Goal: Task Accomplishment & Management: Complete application form

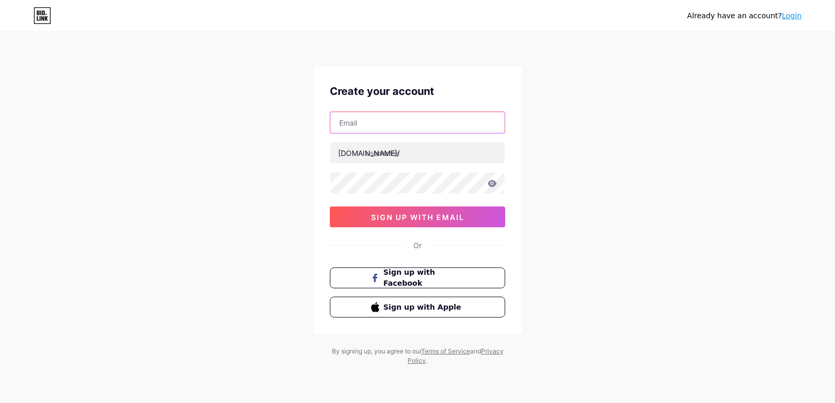
drag, startPoint x: 394, startPoint y: 115, endPoint x: 411, endPoint y: 133, distance: 24.7
click at [395, 115] on input "text" at bounding box center [417, 122] width 174 height 21
type input "[EMAIL_ADDRESS][DOMAIN_NAME]"
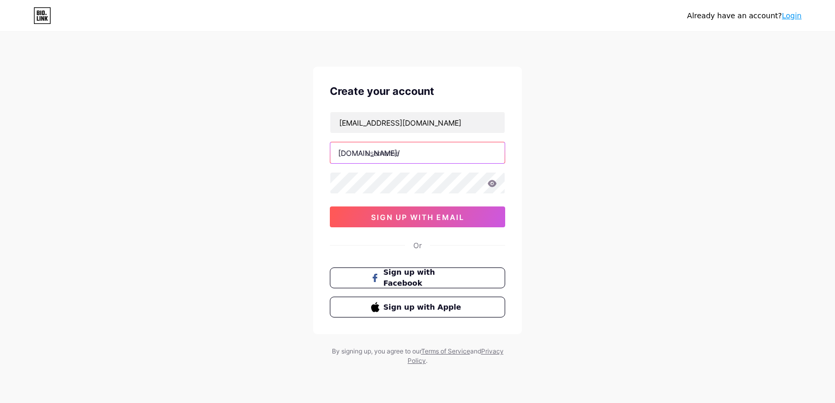
click at [408, 159] on input "text" at bounding box center [417, 152] width 174 height 21
paste input "zzzshirt"
type input "zzzshirt"
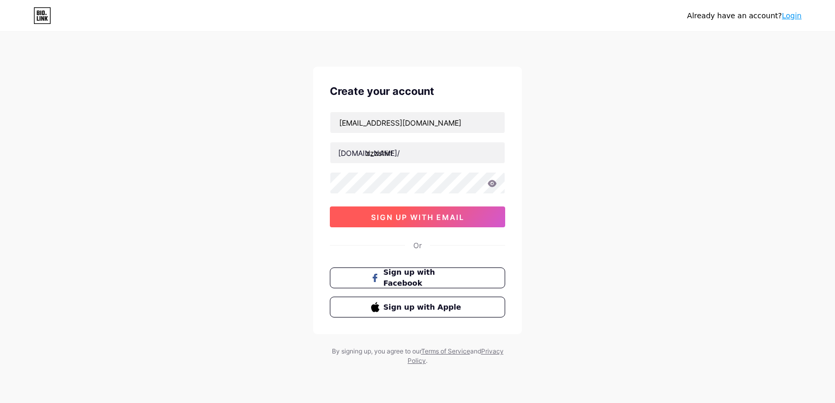
click at [421, 216] on span "sign up with email" at bounding box center [417, 217] width 93 height 9
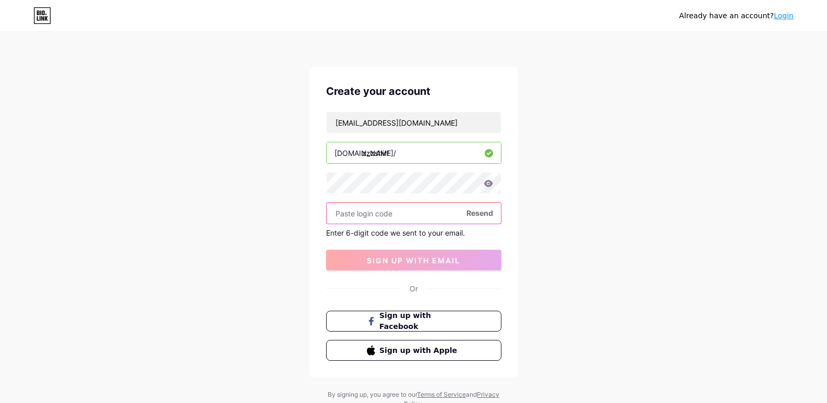
paste input "554378"
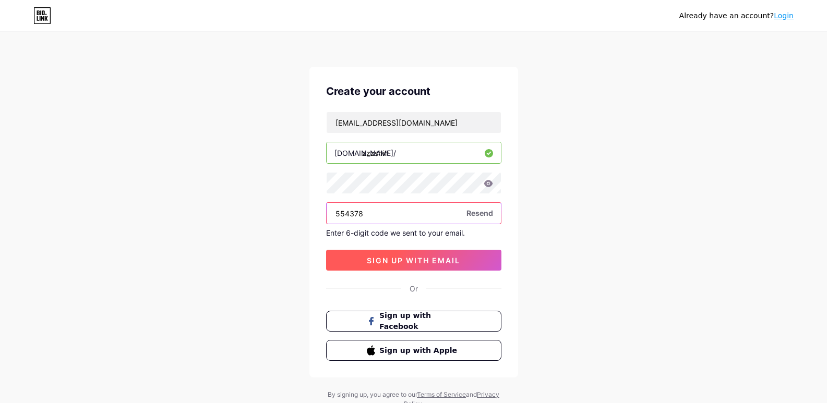
type input "554378"
click at [381, 261] on span "sign up with email" at bounding box center [413, 260] width 93 height 9
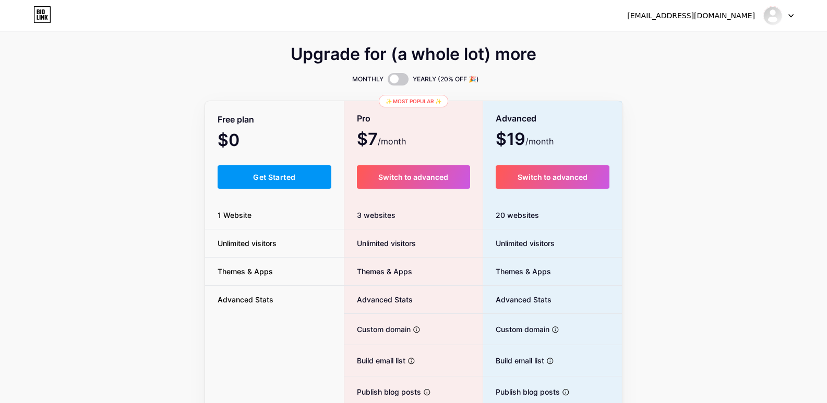
drag, startPoint x: 269, startPoint y: 175, endPoint x: 263, endPoint y: 154, distance: 22.3
click at [270, 176] on span "Get Started" at bounding box center [274, 177] width 42 height 9
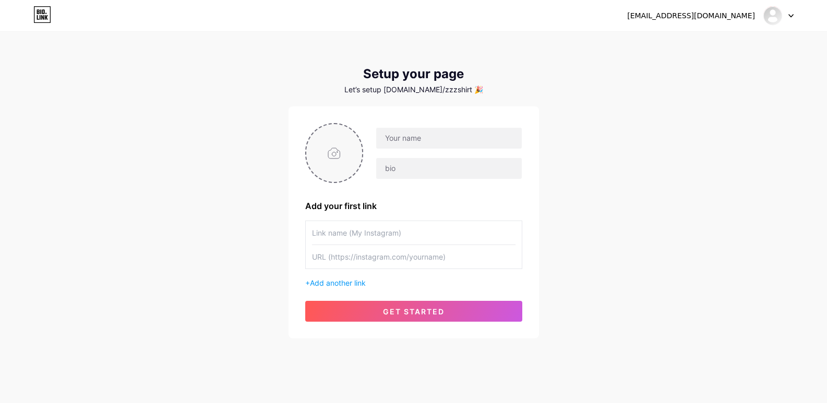
click at [334, 161] on input "file" at bounding box center [334, 153] width 56 height 58
type input "C:\fakepath\ava.jpg"
drag, startPoint x: 434, startPoint y: 142, endPoint x: 425, endPoint y: 151, distance: 12.5
click at [434, 142] on input "text" at bounding box center [448, 138] width 145 height 21
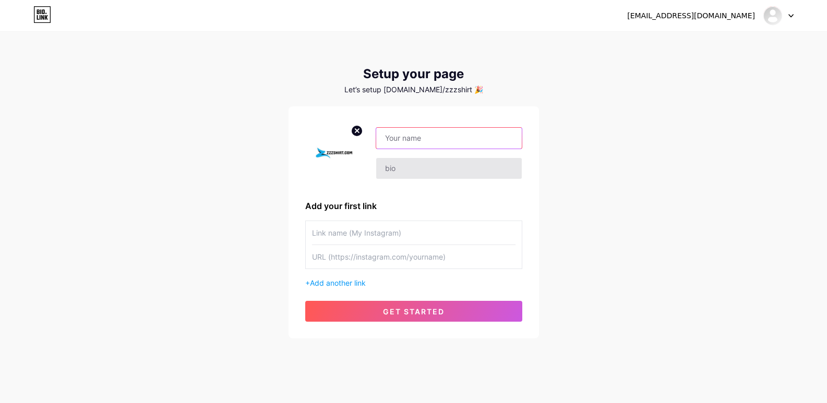
paste input "ZZZShirt"
type input "ZZZShirt"
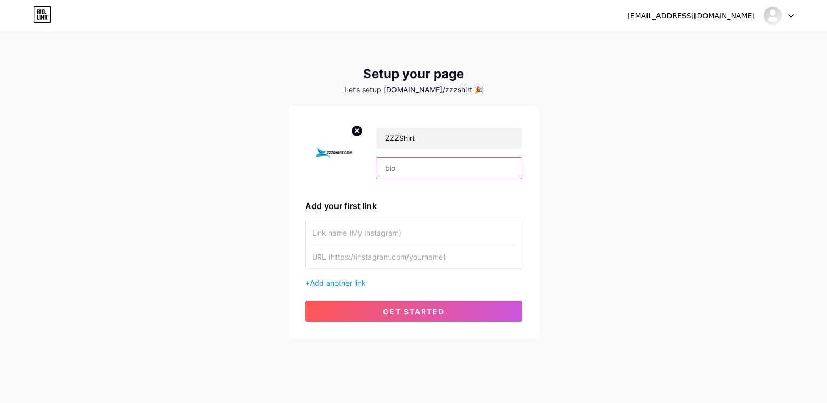
drag, startPoint x: 385, startPoint y: 168, endPoint x: 406, endPoint y: 176, distance: 22.2
click at [386, 168] on input "text" at bounding box center [448, 168] width 145 height 21
paste input "[DOMAIN_NAME] | Custom T-Shirts, Hoodies & More – Unique Designs, Global Shippi…"
type input "[DOMAIN_NAME] | Custom T-Shirts, Hoodies & More – Unique Designs, Global Shippi…"
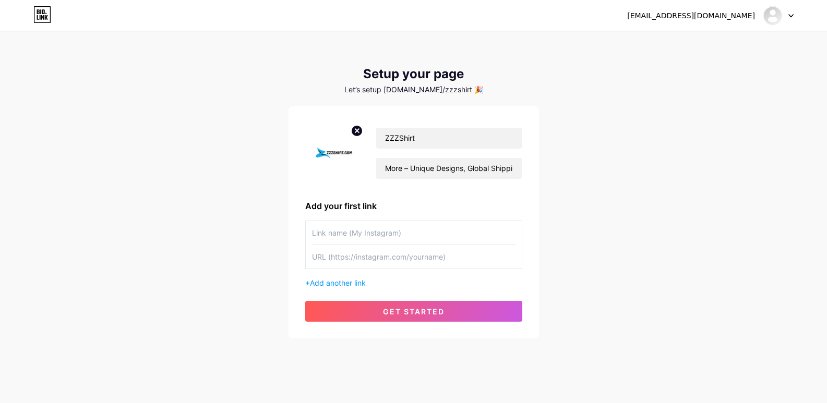
click at [367, 225] on input "text" at bounding box center [414, 232] width 204 height 23
paste input "[URL][DOMAIN_NAME]"
type input "[URL][DOMAIN_NAME]"
click at [352, 255] on input "text" at bounding box center [414, 256] width 204 height 23
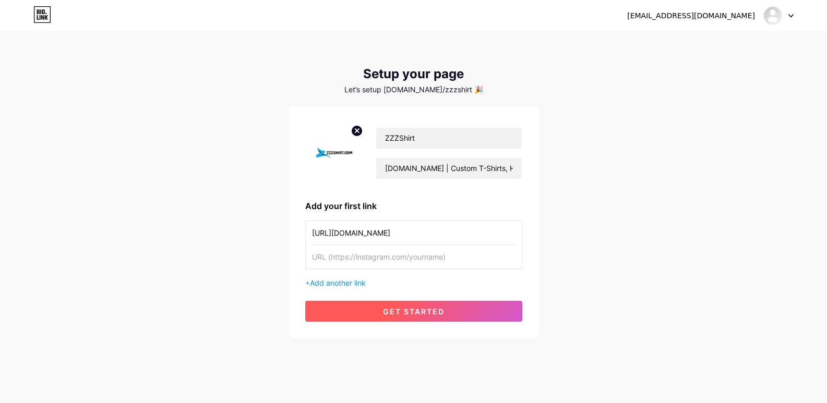
paste input "[URL][DOMAIN_NAME]"
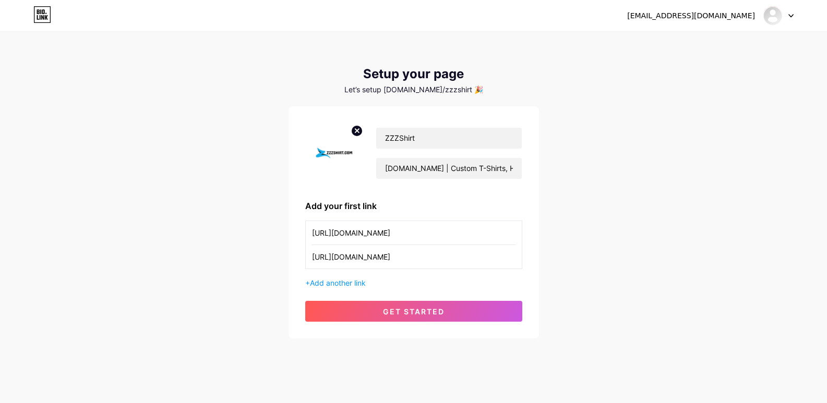
type input "[URL][DOMAIN_NAME]"
click at [337, 275] on div "[URL][DOMAIN_NAME] [URL][DOMAIN_NAME] + Add another link" at bounding box center [413, 255] width 217 height 68
click at [343, 283] on span "Add another link" at bounding box center [338, 283] width 56 height 9
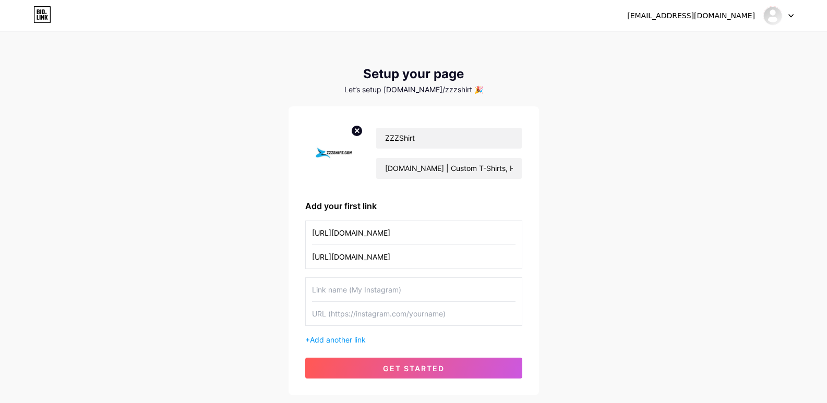
click at [337, 295] on input "text" at bounding box center [414, 289] width 204 height 23
paste input "[URL][DOMAIN_NAME]"
type input "[URL][DOMAIN_NAME]"
drag, startPoint x: 336, startPoint y: 316, endPoint x: 334, endPoint y: 321, distance: 5.4
click at [336, 316] on input "text" at bounding box center [414, 313] width 204 height 23
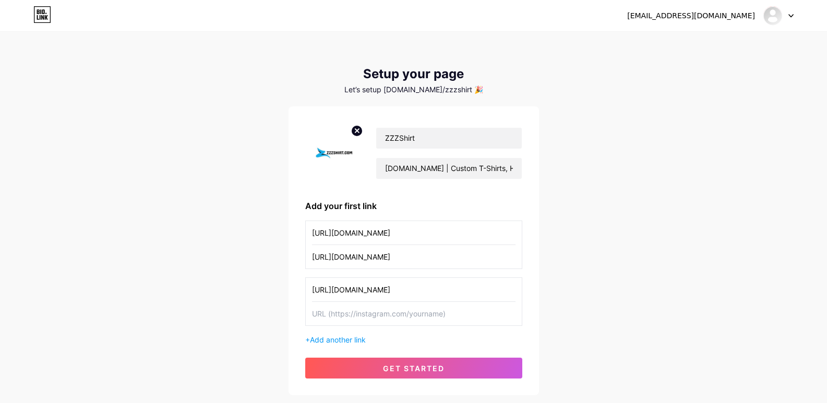
paste input "[URL][DOMAIN_NAME]"
type input "[URL][DOMAIN_NAME]"
drag, startPoint x: 340, startPoint y: 339, endPoint x: 385, endPoint y: 300, distance: 59.6
click at [340, 338] on span "Add another link" at bounding box center [338, 340] width 56 height 9
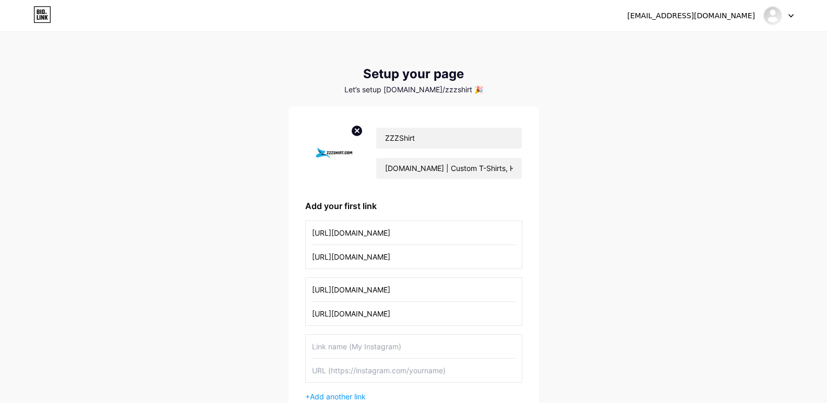
scroll to position [124, 0]
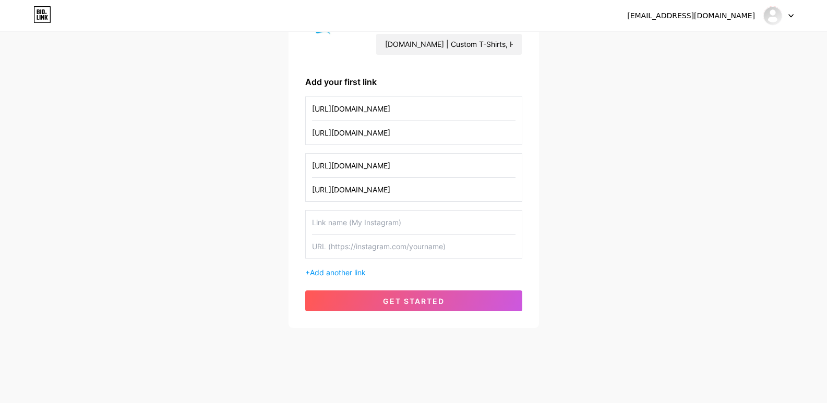
click at [332, 231] on input "text" at bounding box center [414, 222] width 204 height 23
paste input "[URL][DOMAIN_NAME]"
type input "[URL][DOMAIN_NAME]"
click at [330, 249] on input "text" at bounding box center [414, 246] width 204 height 23
paste input "[URL][DOMAIN_NAME]"
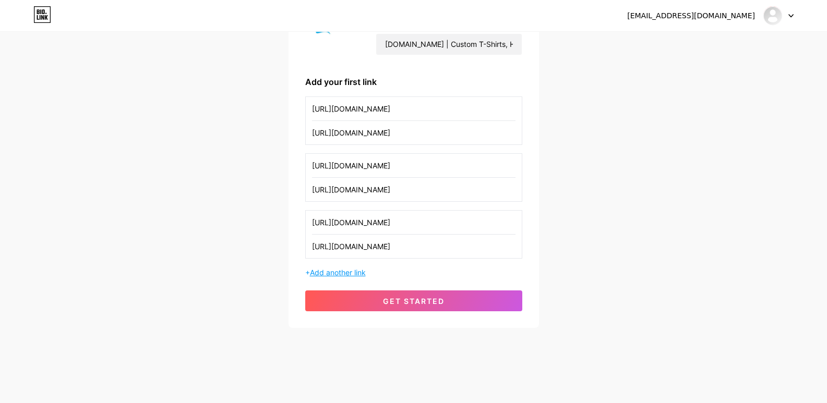
type input "[URL][DOMAIN_NAME]"
click at [334, 275] on span "Add another link" at bounding box center [338, 272] width 56 height 9
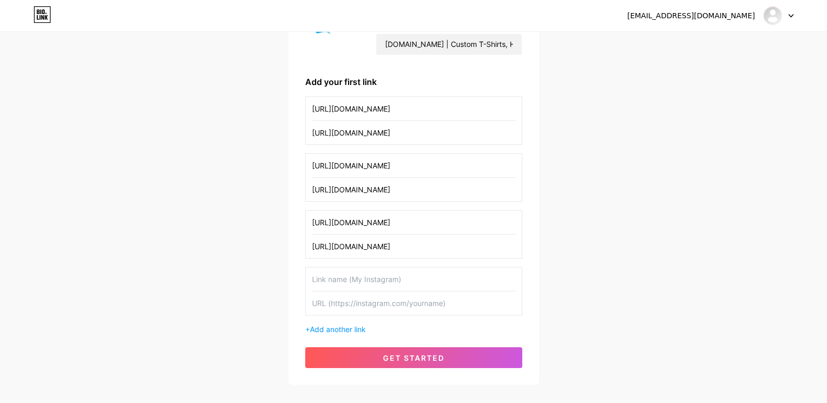
click at [344, 285] on input "text" at bounding box center [414, 279] width 204 height 23
paste input "[URL][DOMAIN_NAME]"
type input "[URL][DOMAIN_NAME]"
drag, startPoint x: 338, startPoint y: 302, endPoint x: 333, endPoint y: 336, distance: 34.7
click at [337, 302] on input "text" at bounding box center [414, 303] width 204 height 23
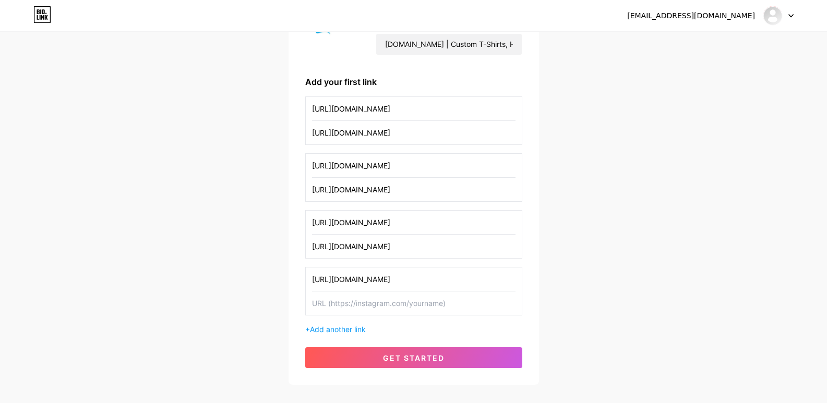
paste input "[URL][DOMAIN_NAME]"
type input "[URL][DOMAIN_NAME]"
drag, startPoint x: 356, startPoint y: 328, endPoint x: 448, endPoint y: 282, distance: 102.0
click at [356, 328] on span "Add another link" at bounding box center [338, 329] width 56 height 9
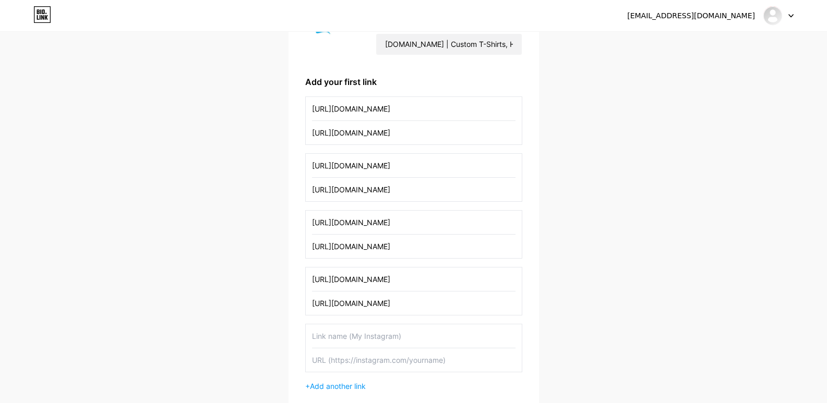
scroll to position [238, 0]
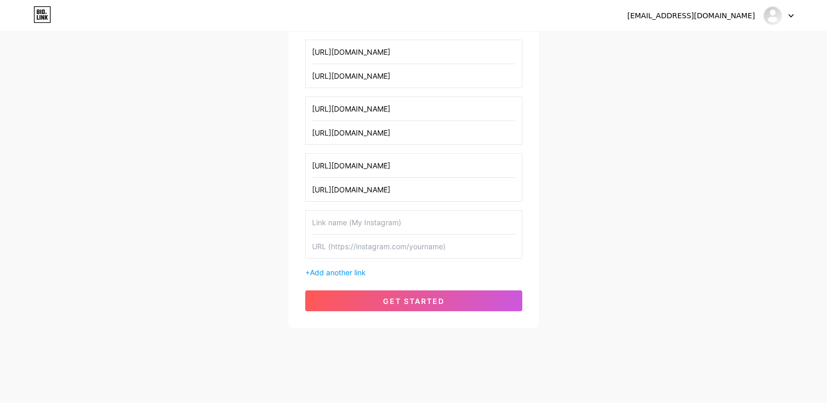
click at [352, 220] on input "text" at bounding box center [414, 222] width 204 height 23
paste input "[URL][DOMAIN_NAME]"
type input "[URL][DOMAIN_NAME]"
click at [350, 243] on input "text" at bounding box center [414, 246] width 204 height 23
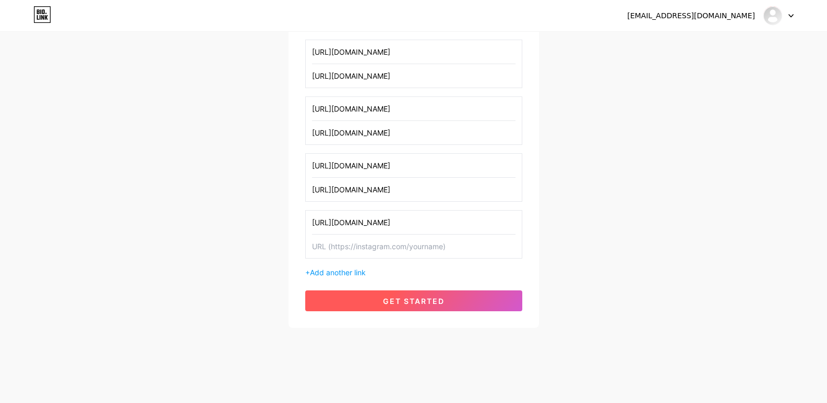
paste input "[URL][DOMAIN_NAME]"
type input "[URL][DOMAIN_NAME]"
click at [403, 302] on span "get started" at bounding box center [414, 301] width 62 height 9
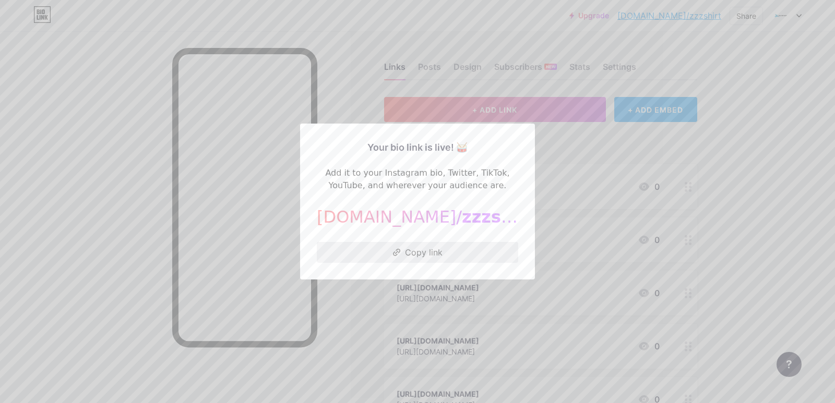
click at [424, 255] on button "Copy link" at bounding box center [417, 252] width 201 height 21
